Goal: Transaction & Acquisition: Purchase product/service

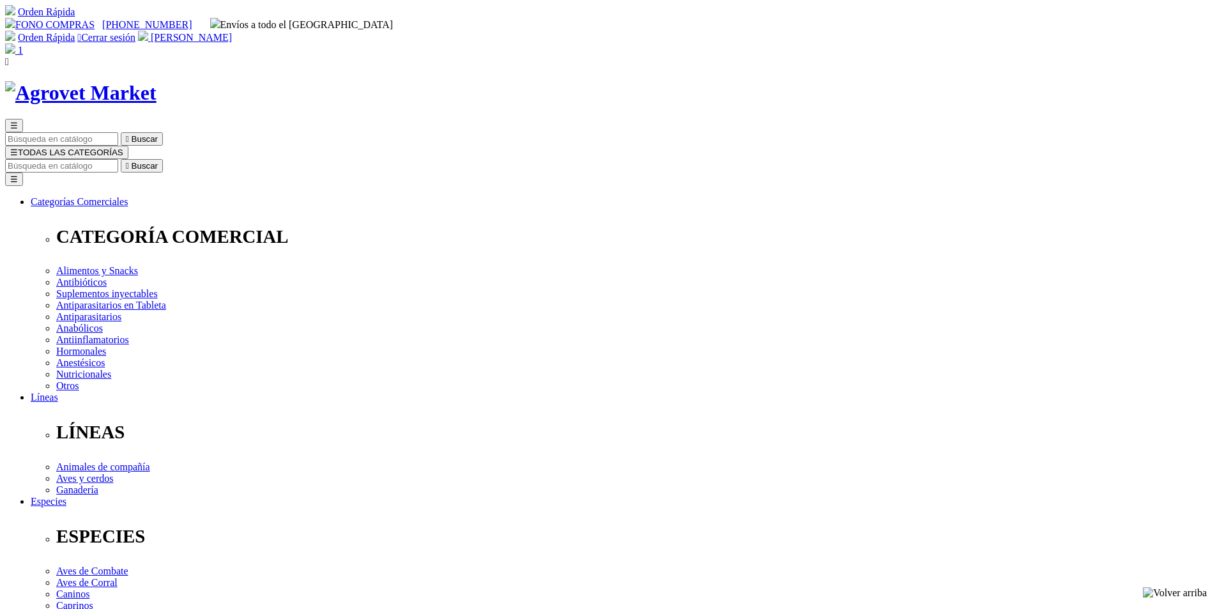
select select "LIMA"
select select
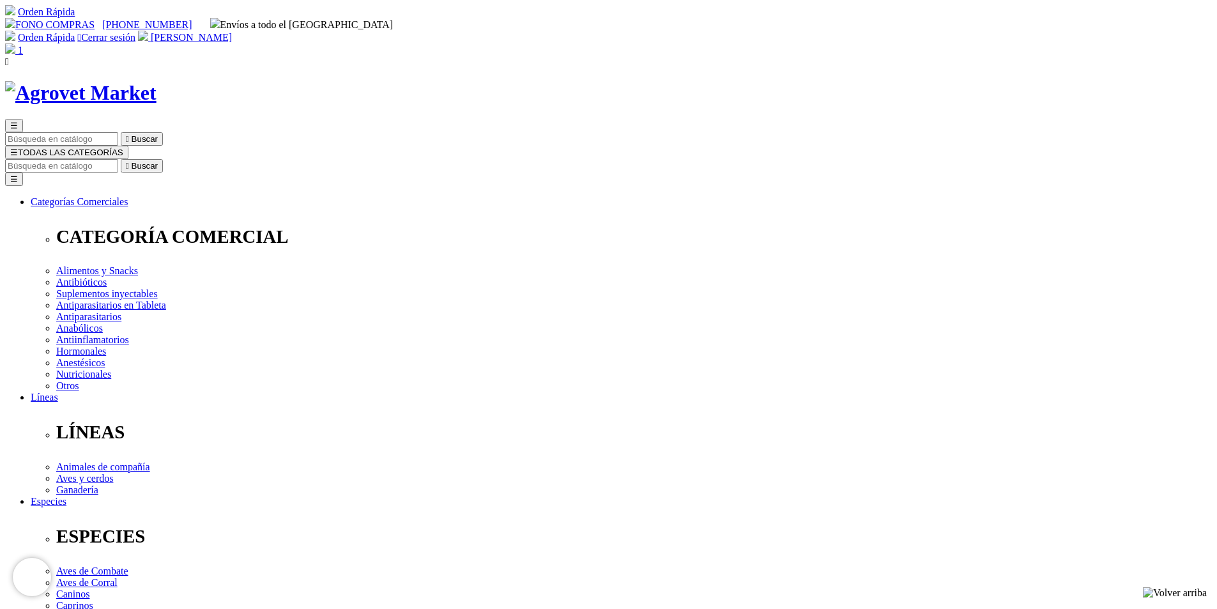
select select
select select "3"
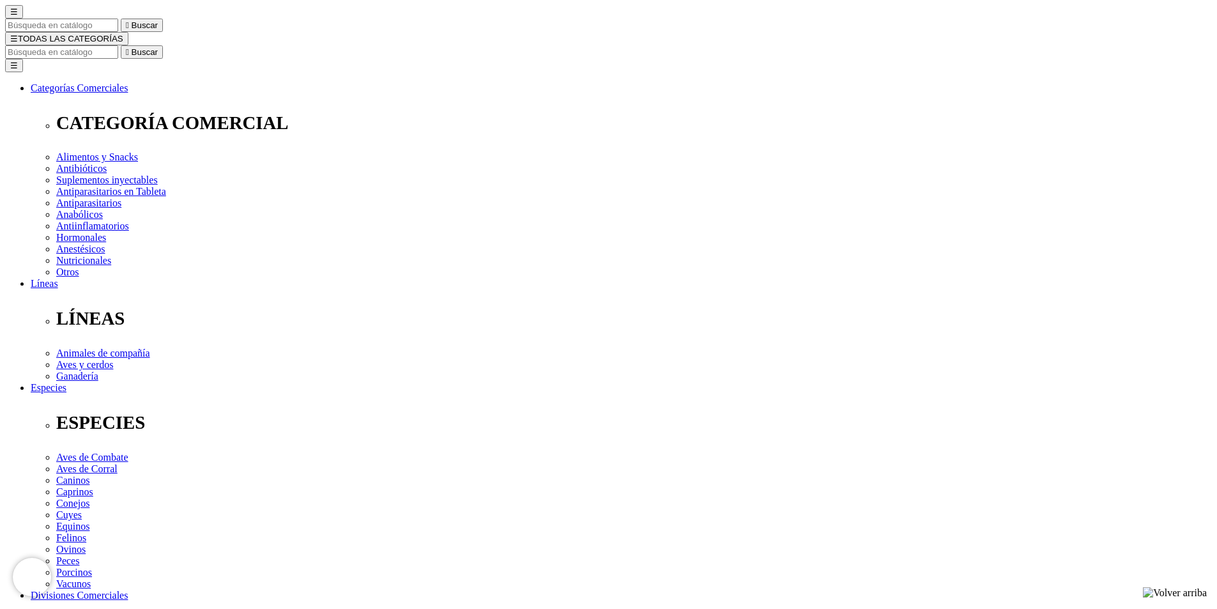
scroll to position [128, 0]
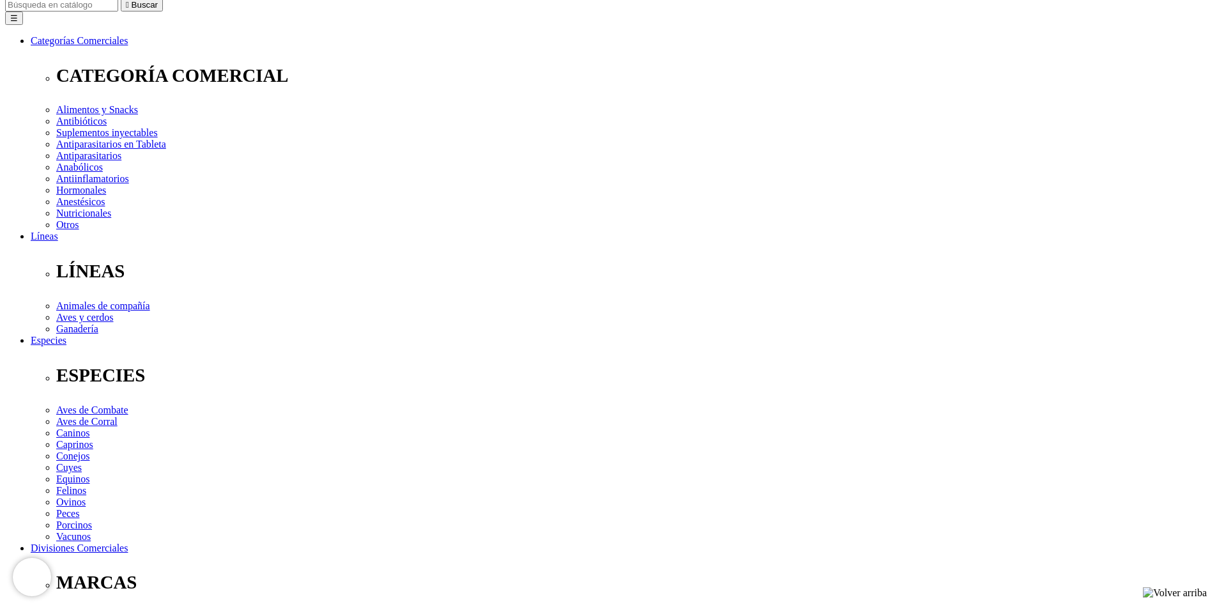
scroll to position [210, 0]
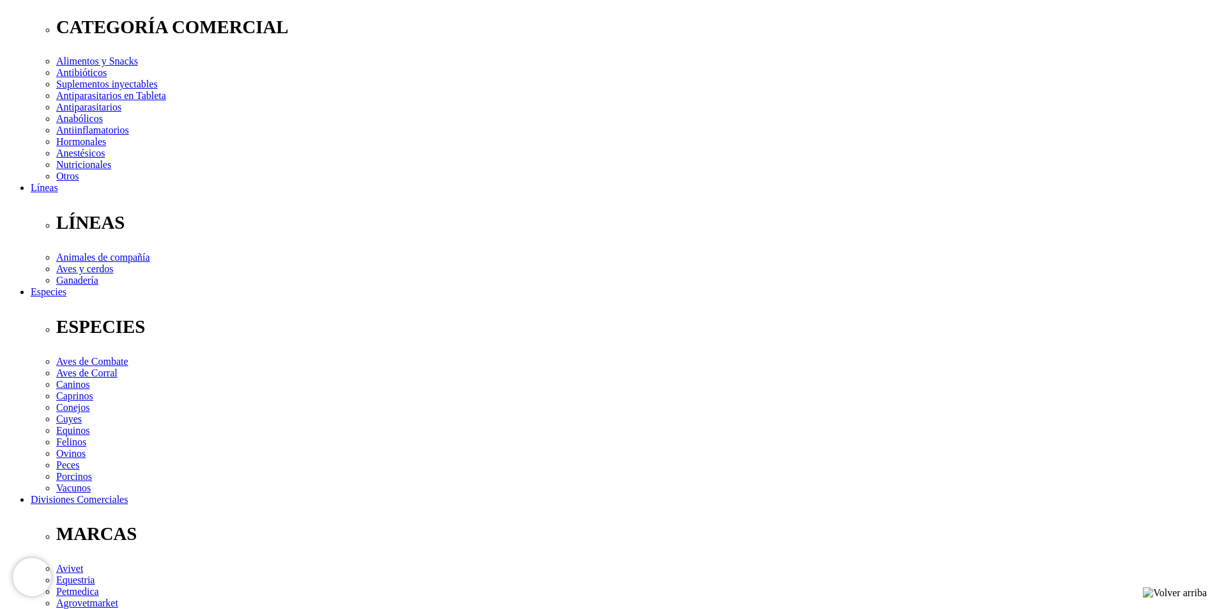
select select "81"
type input "Jiron Gualberto Guevara 458"
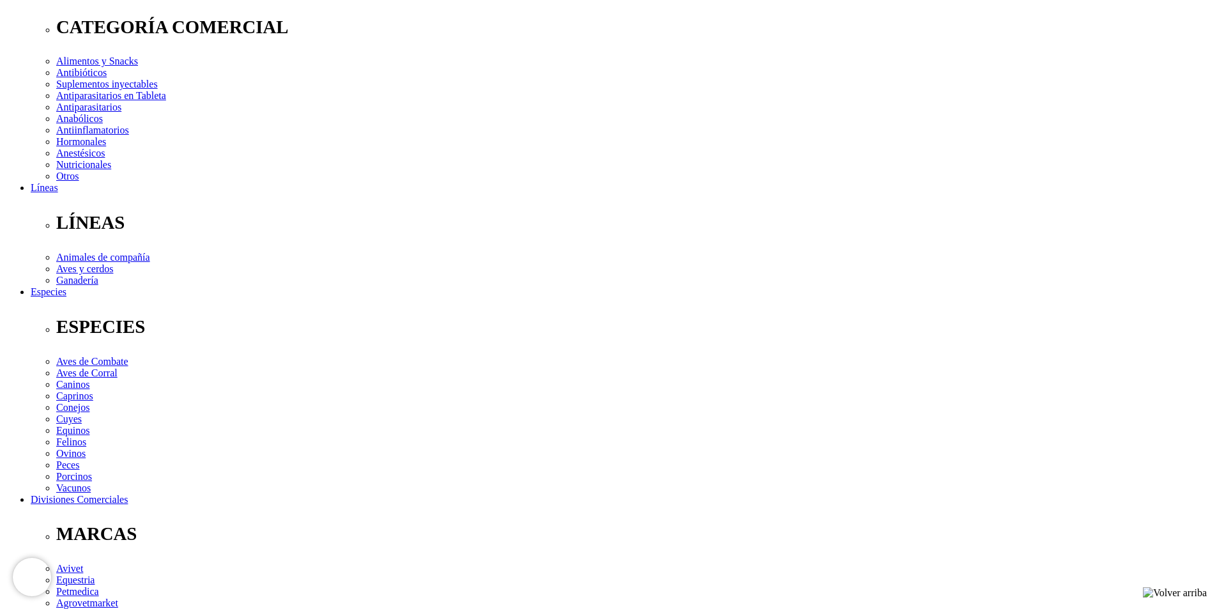
select select "Boleta"
type input "979319696"
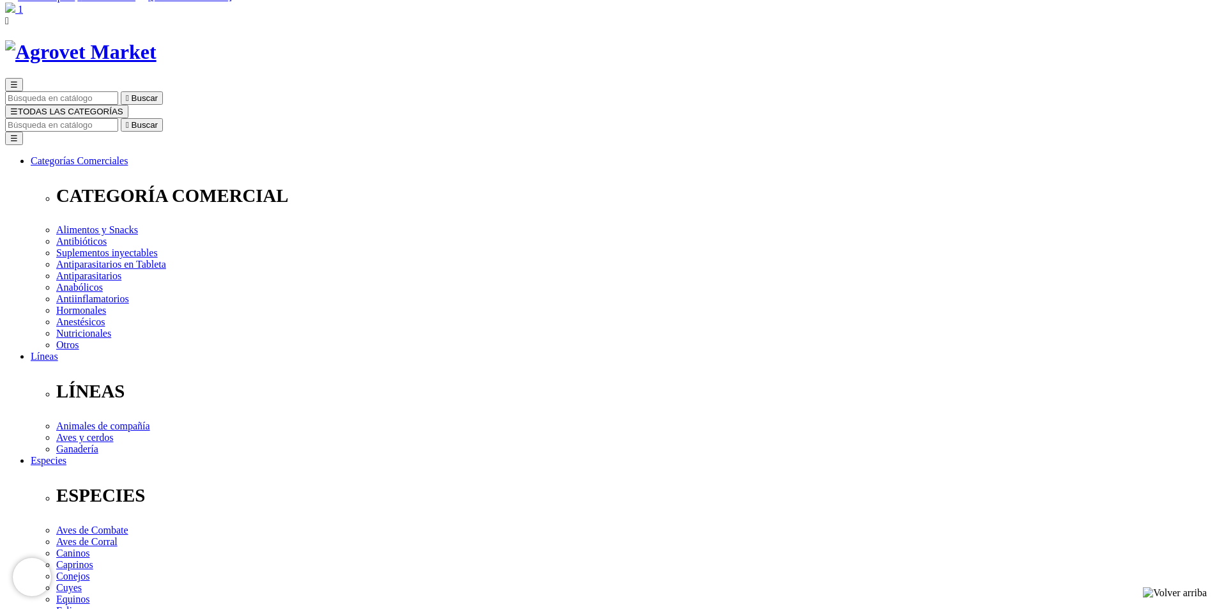
scroll to position [64, 0]
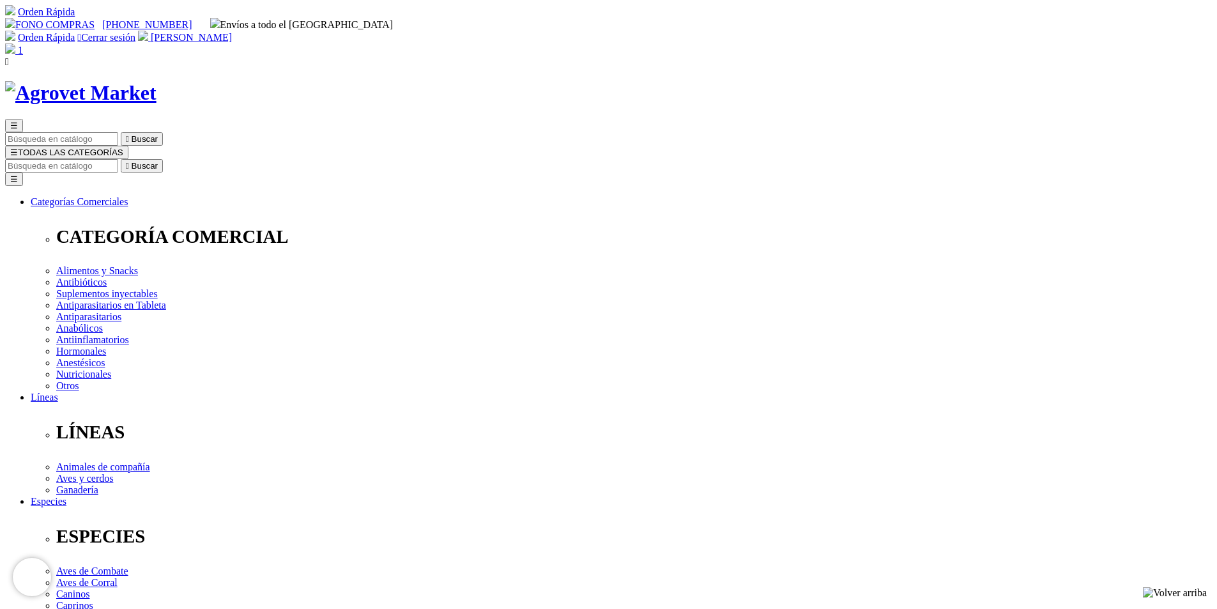
radio input "true"
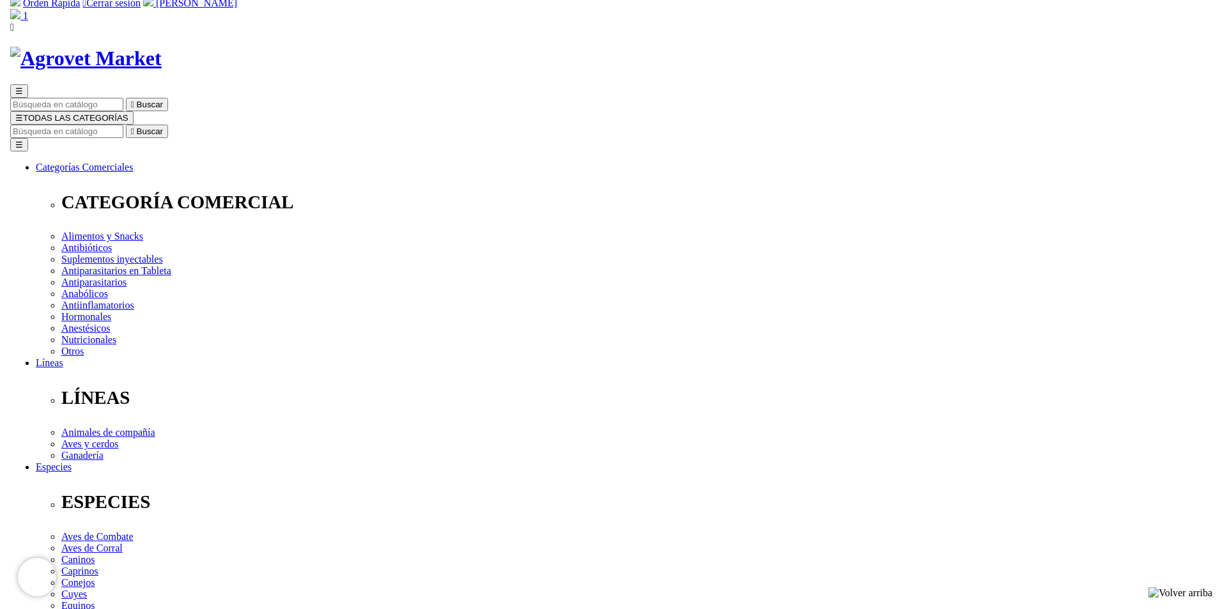
scroll to position [71, 0]
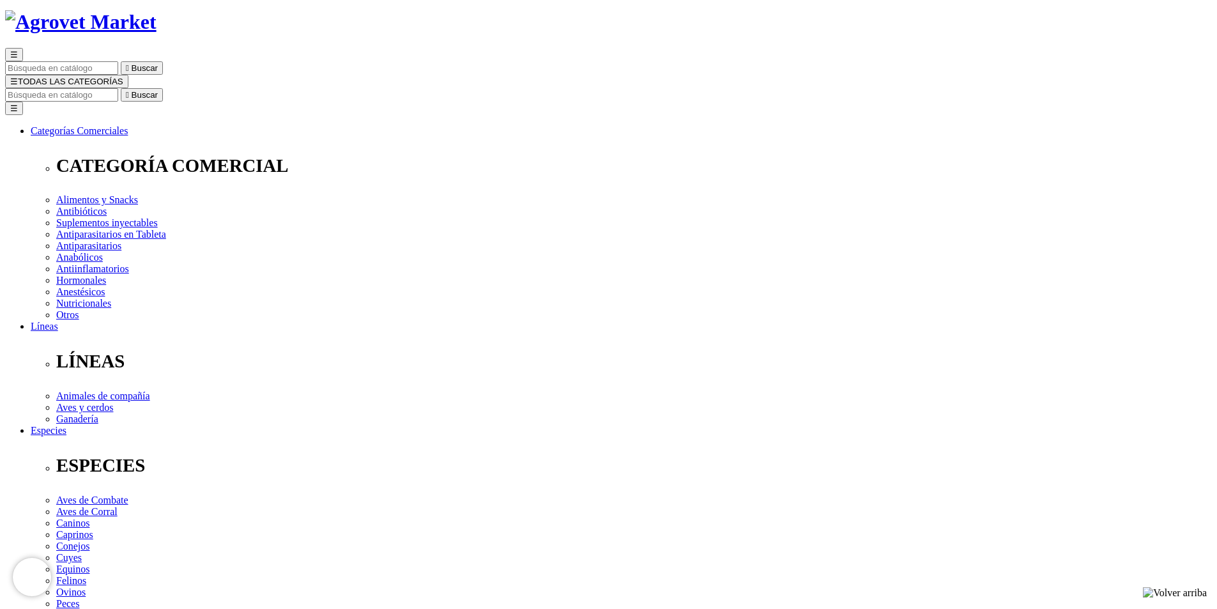
checkbox input "true"
